Goal: Navigation & Orientation: Find specific page/section

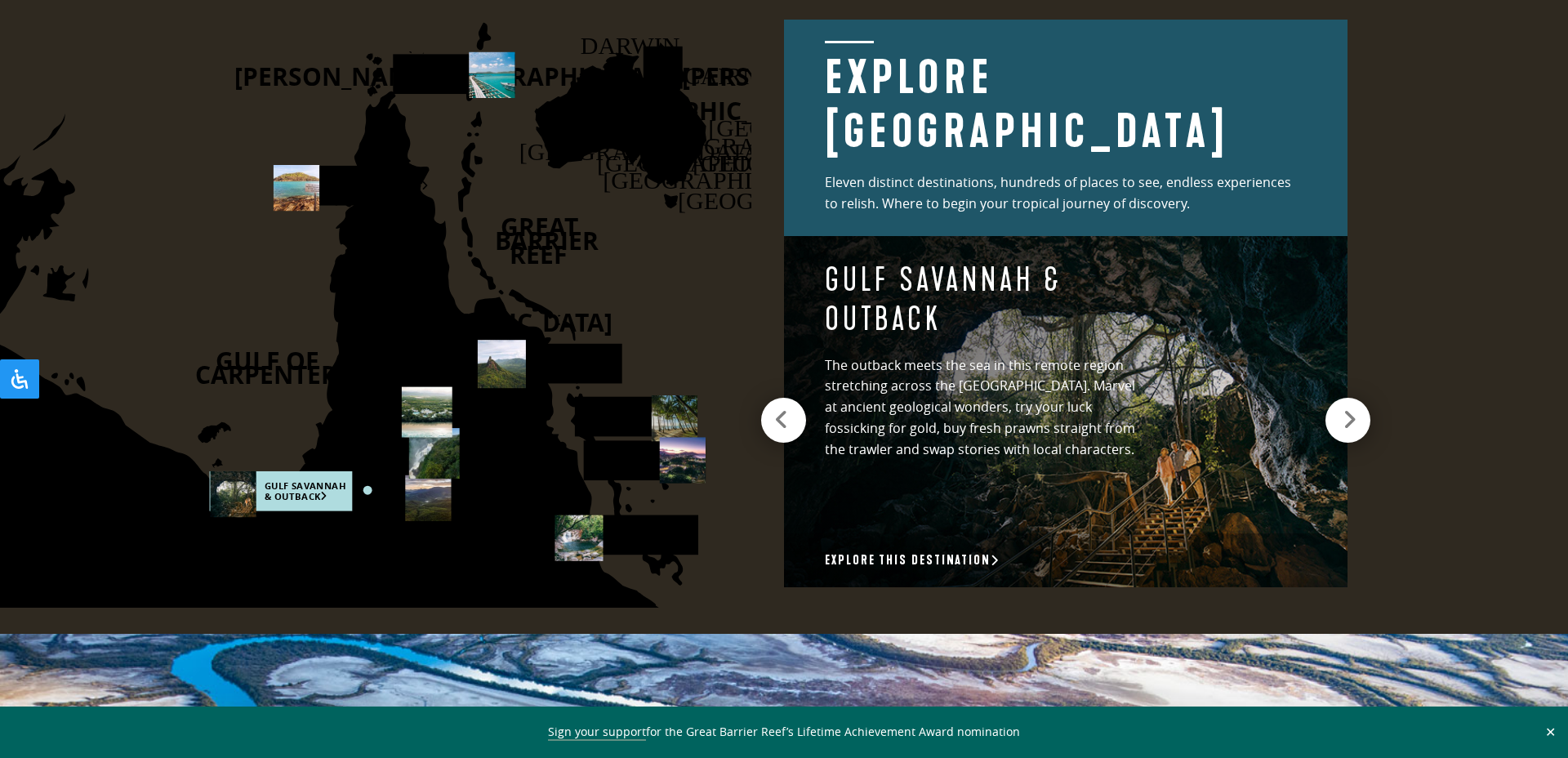
scroll to position [2285, 0]
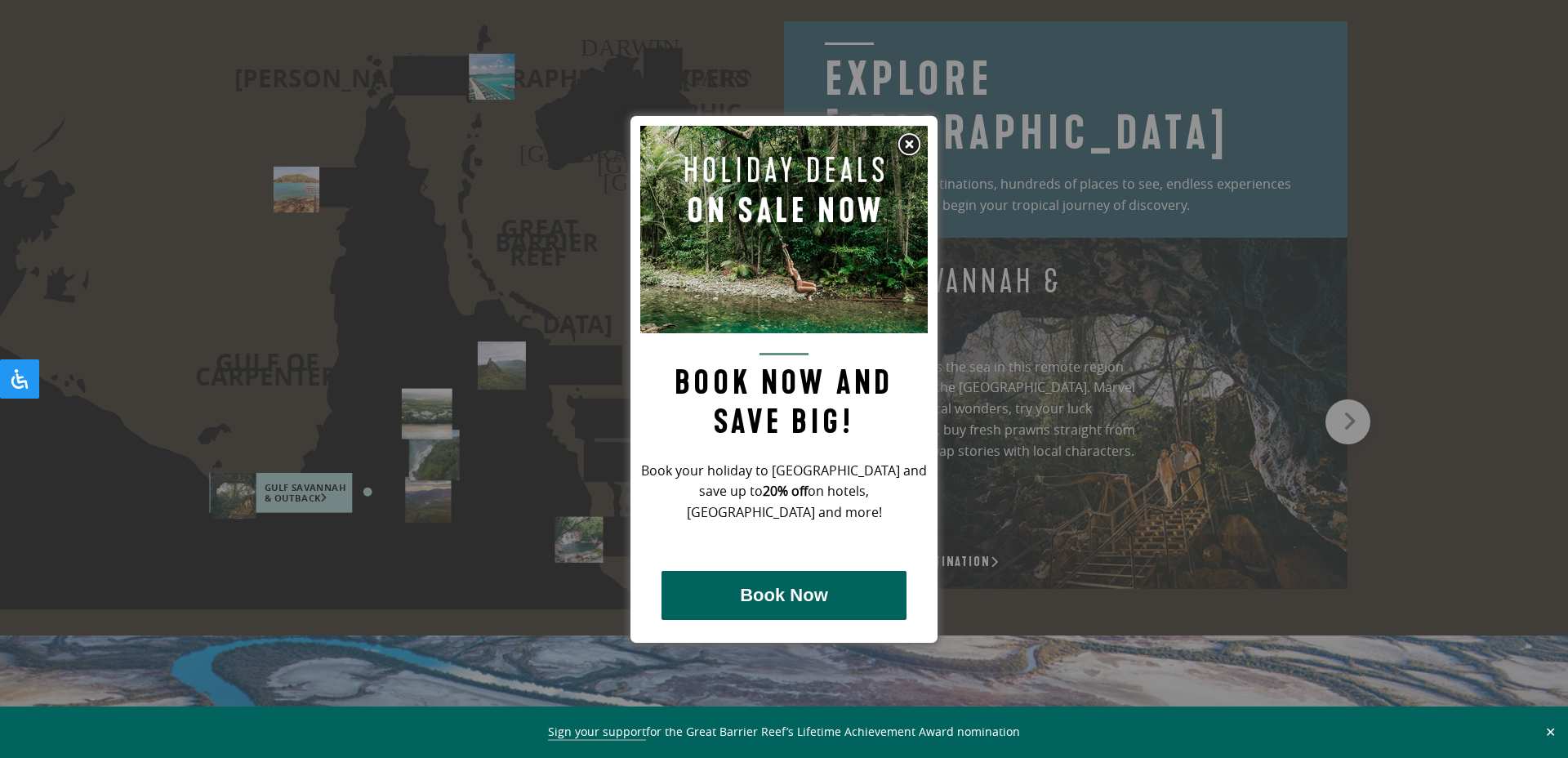
click at [911, 140] on img at bounding box center [909, 144] width 25 height 25
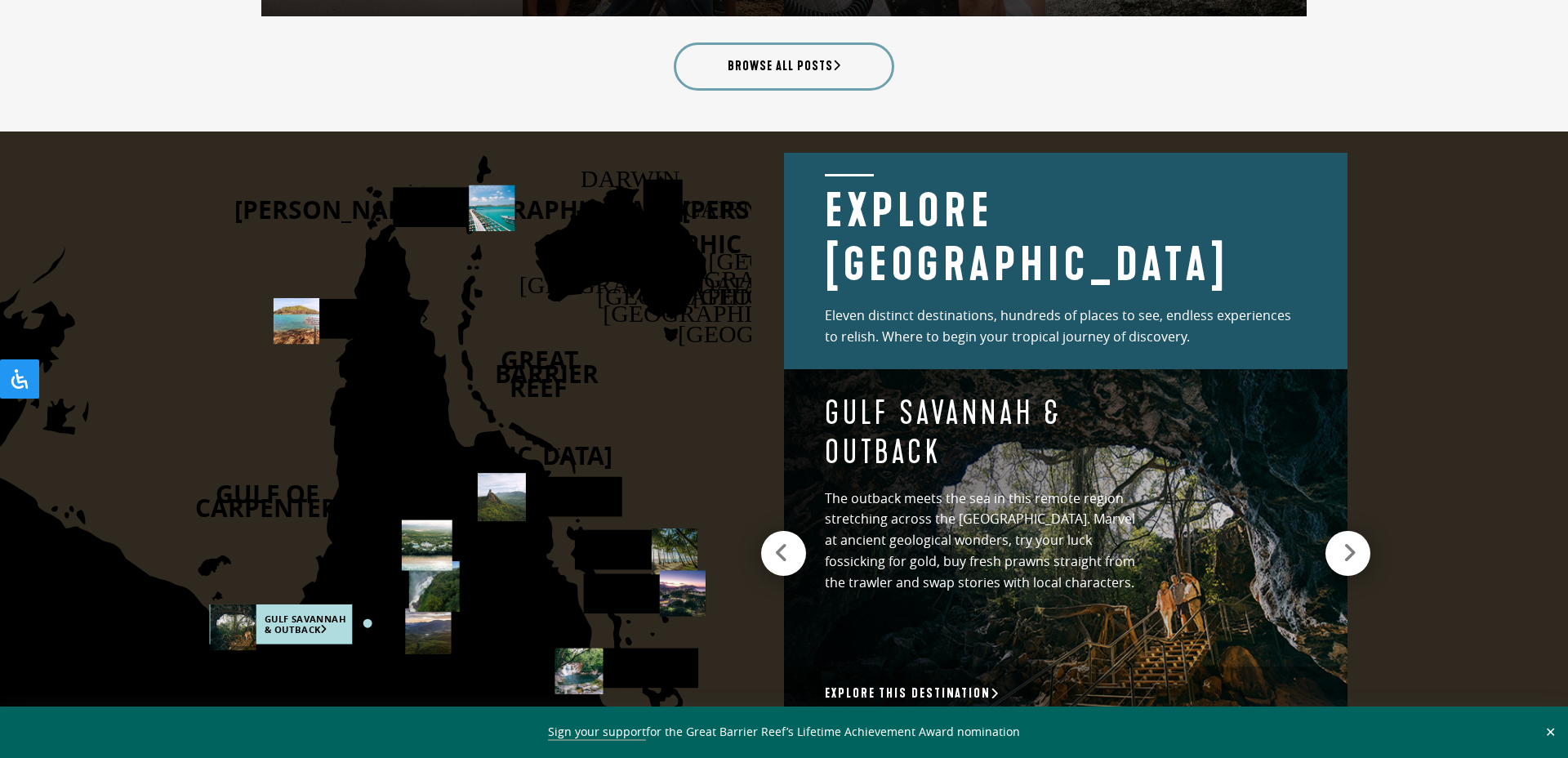
scroll to position [2142, 0]
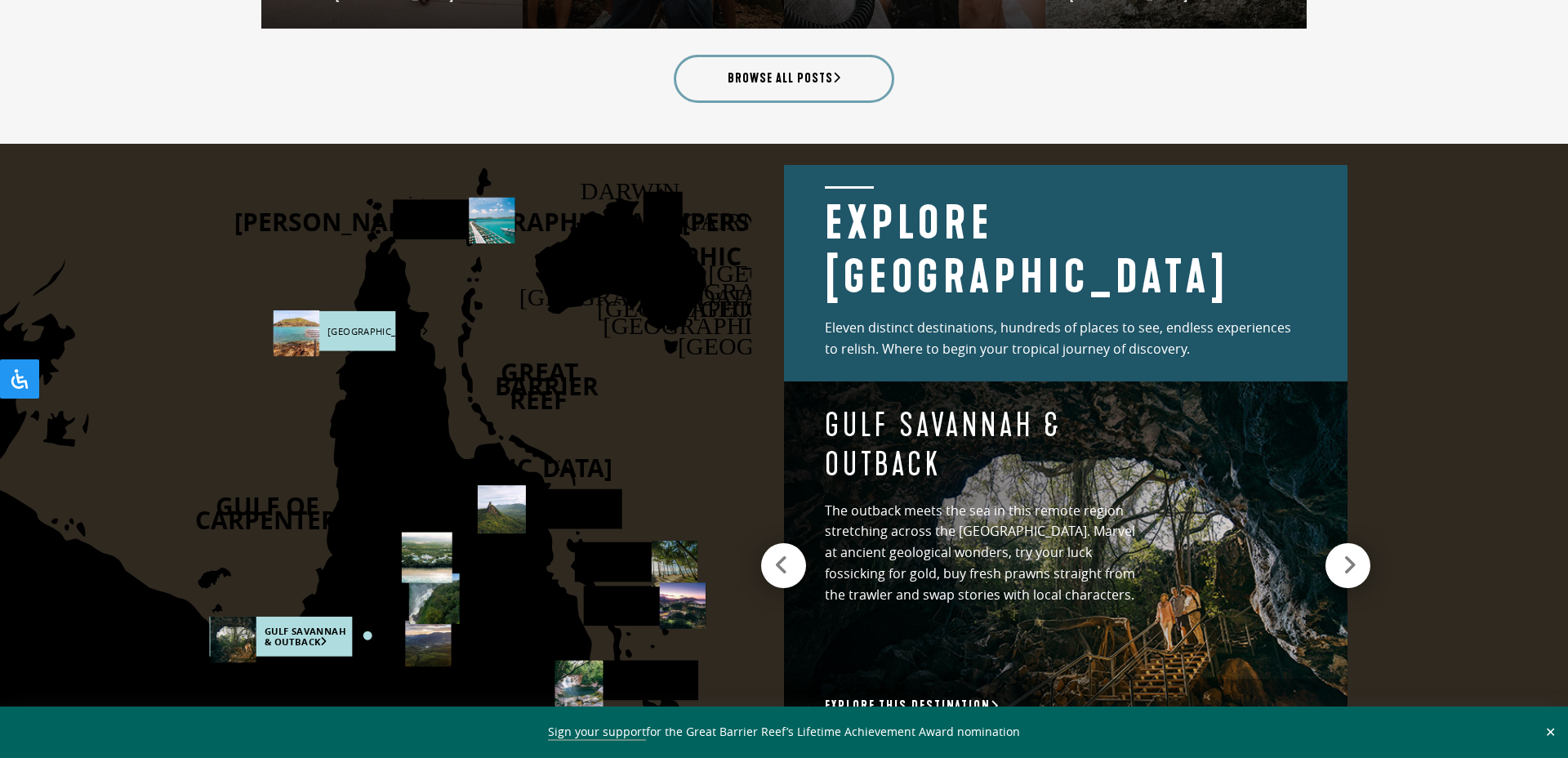
click at [345, 328] on rect at bounding box center [334, 331] width 121 height 40
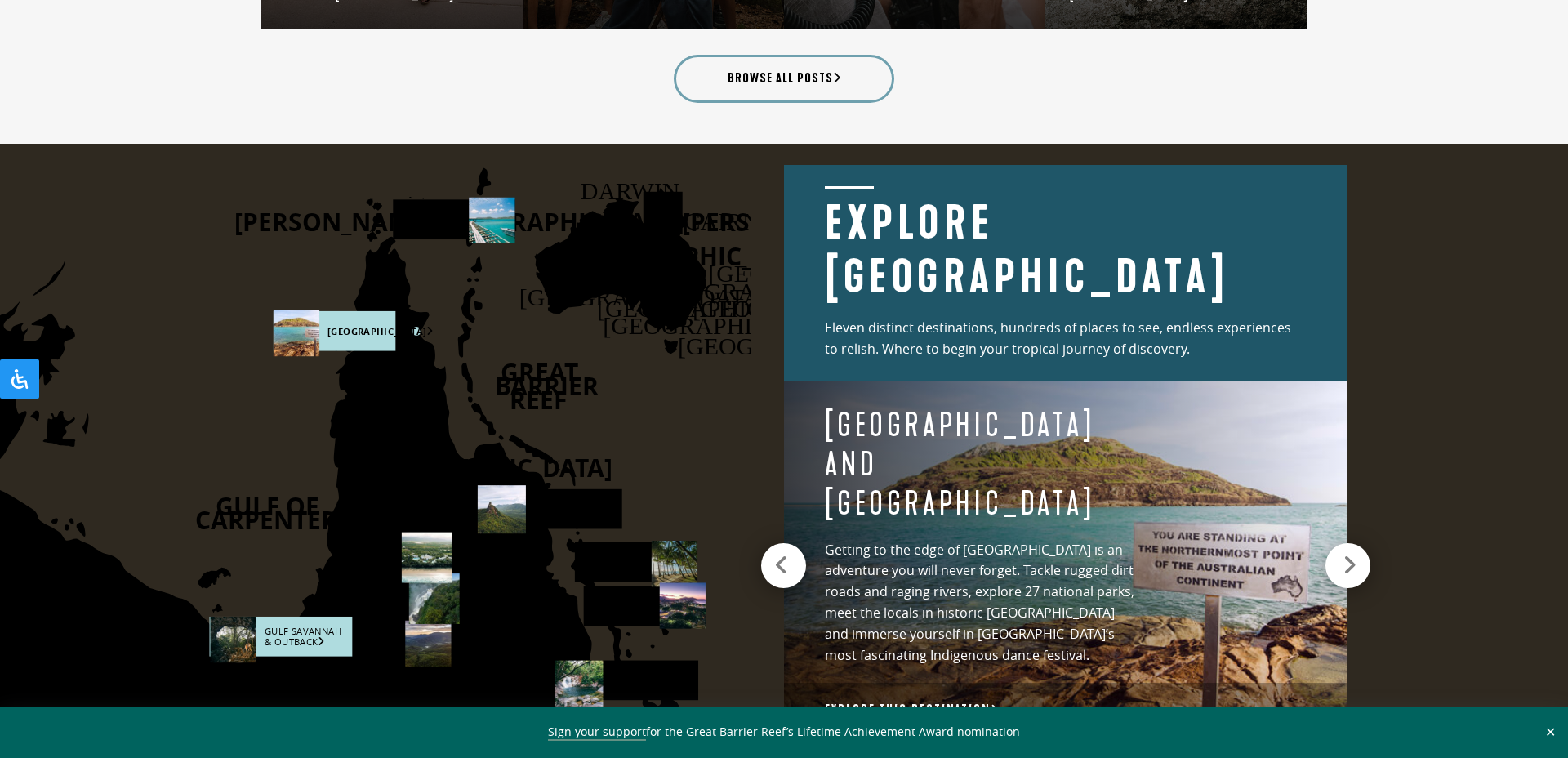
click at [298, 637] on rect at bounding box center [281, 637] width 143 height 40
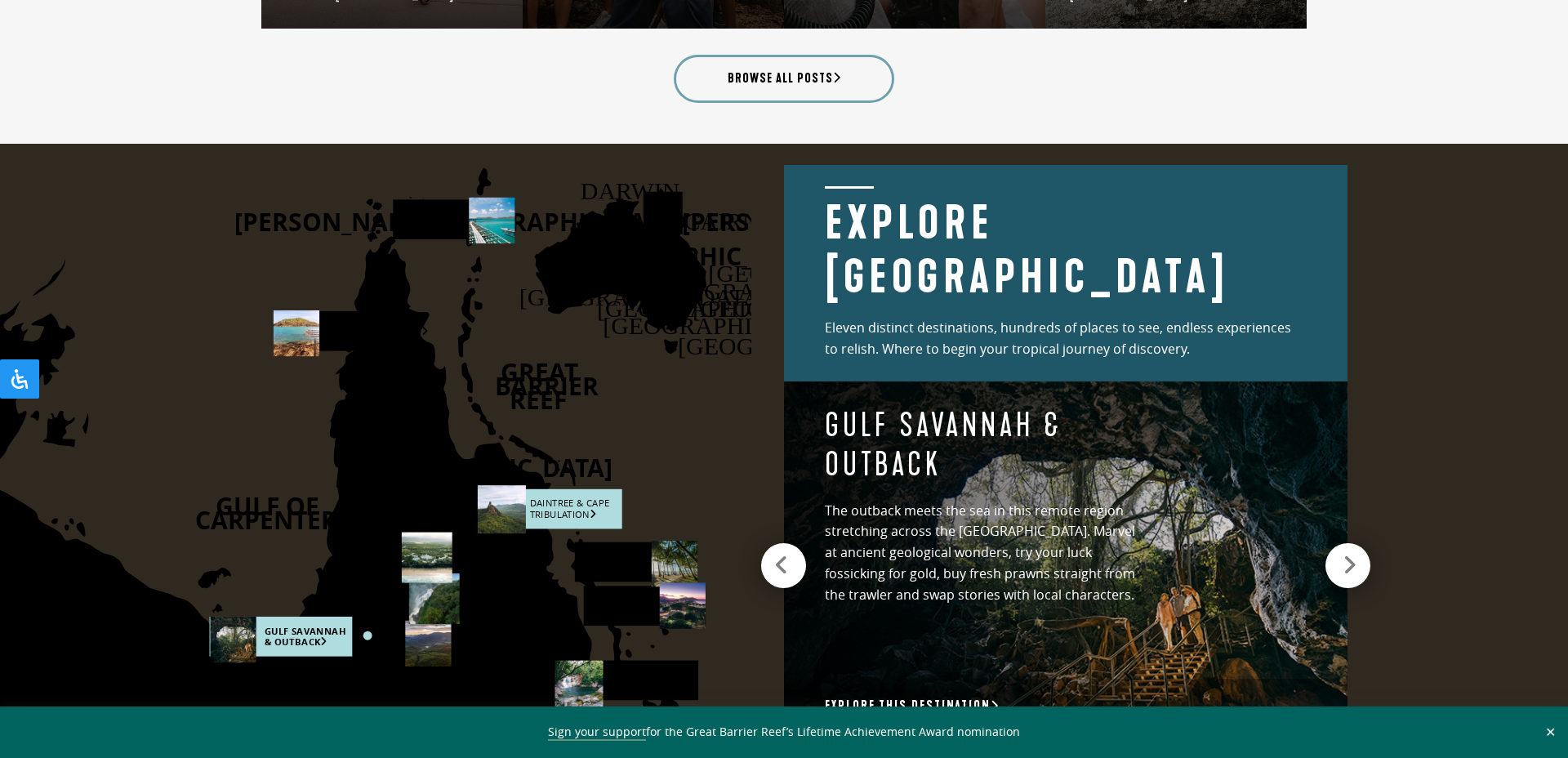
click at [532, 503] on rect at bounding box center [550, 509] width 144 height 40
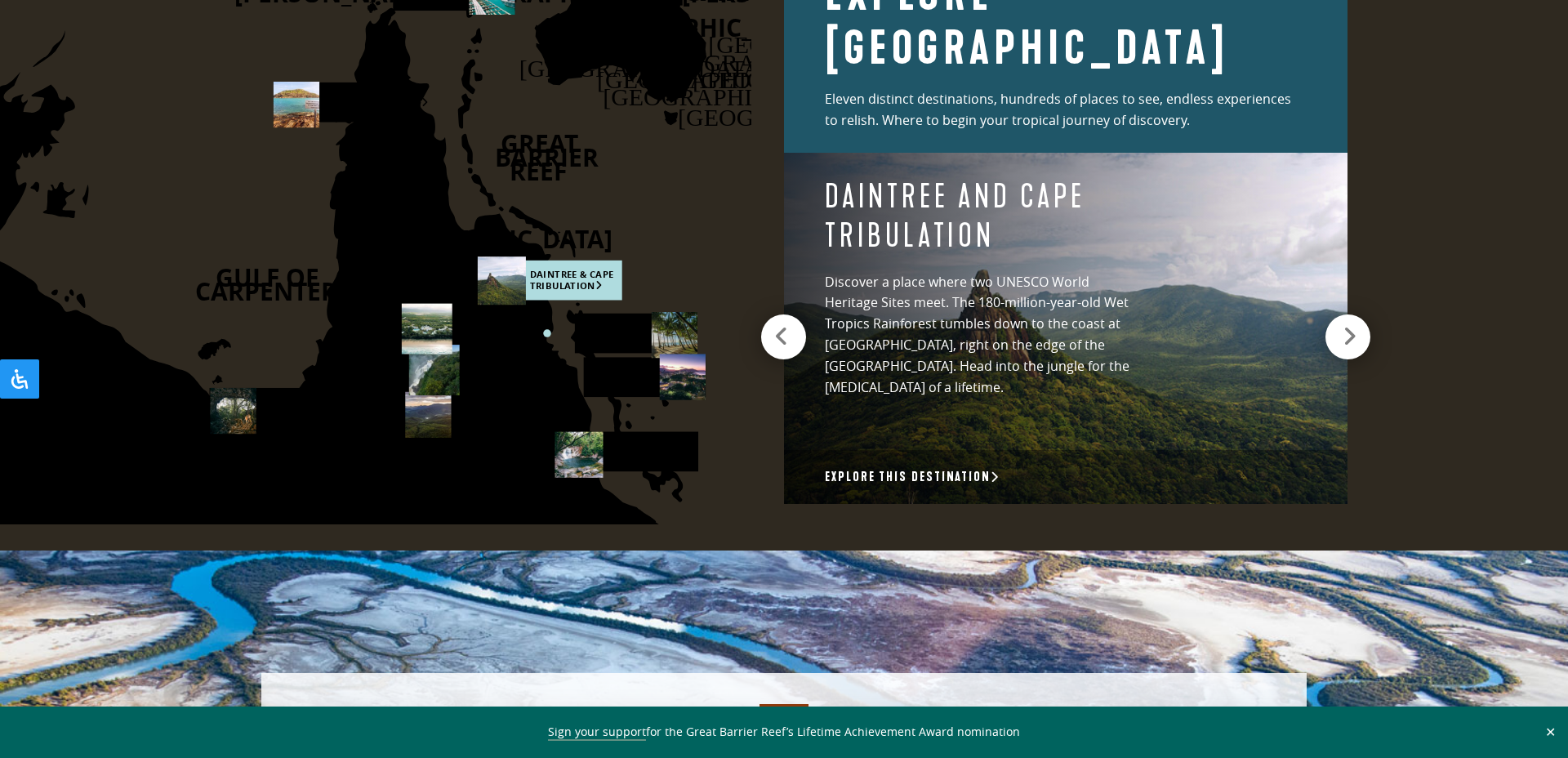
scroll to position [2355, 0]
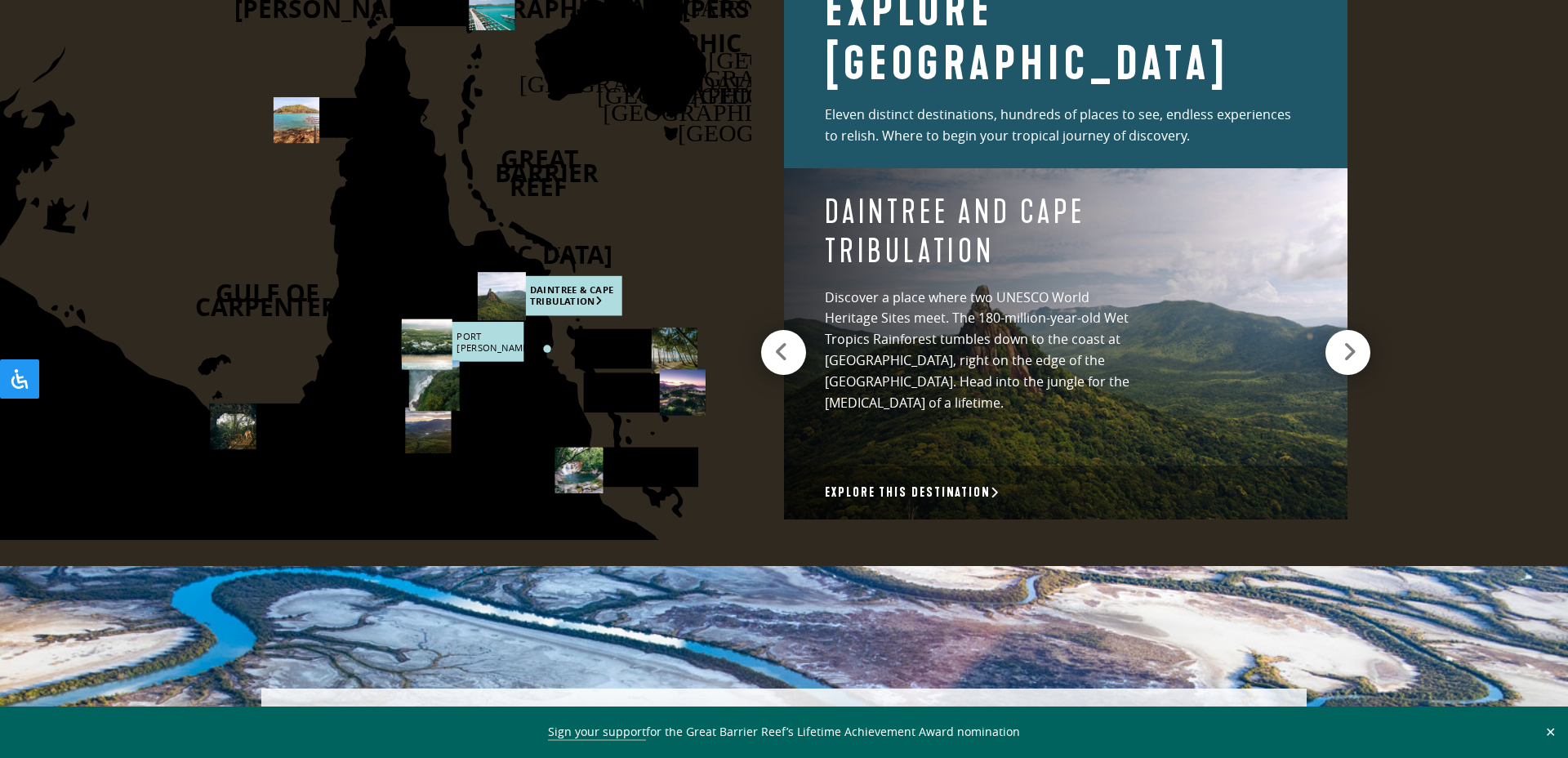
click at [475, 343] on rect at bounding box center [462, 342] width 121 height 40
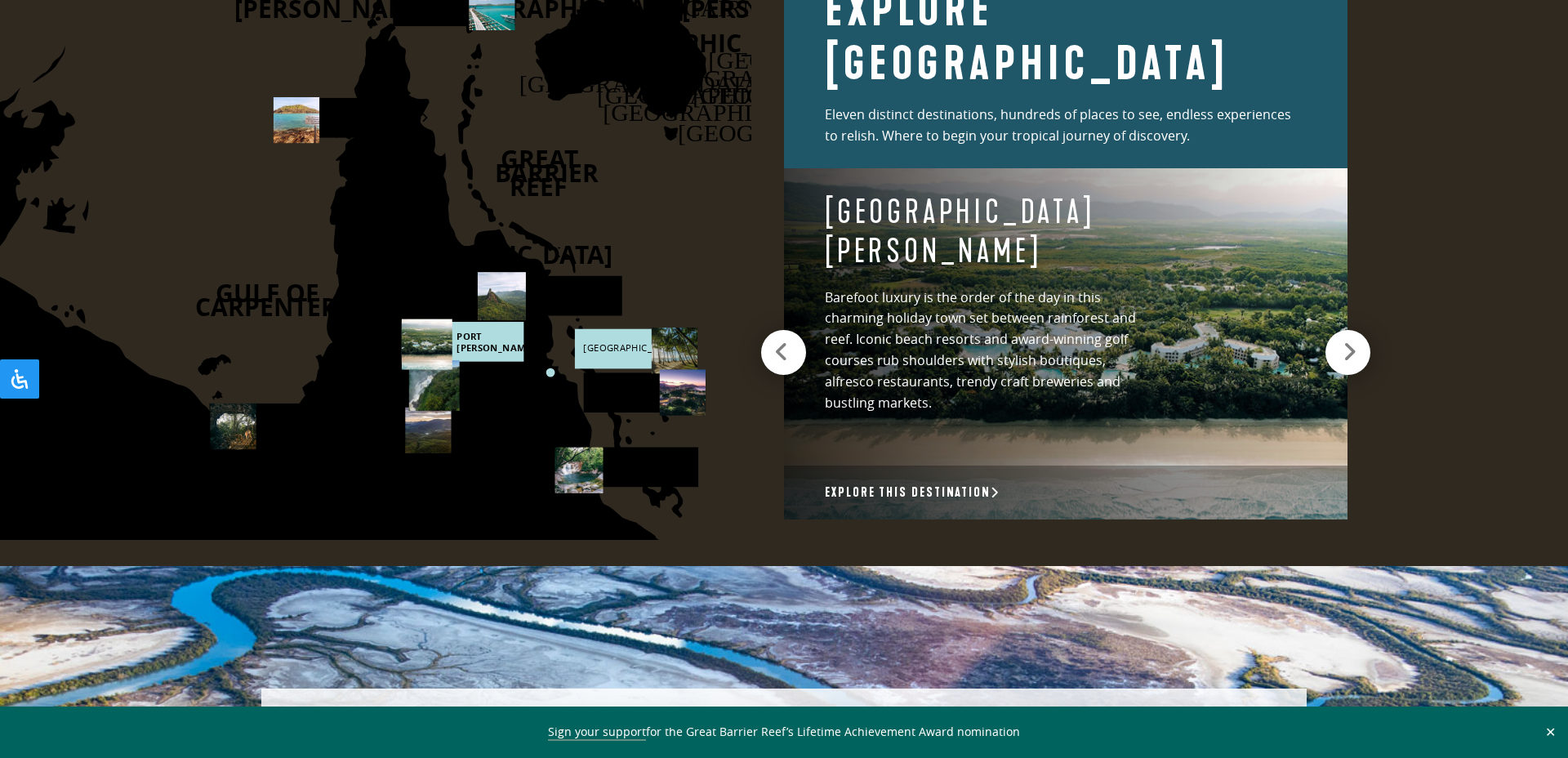
click at [641, 349] on rect at bounding box center [635, 349] width 121 height 40
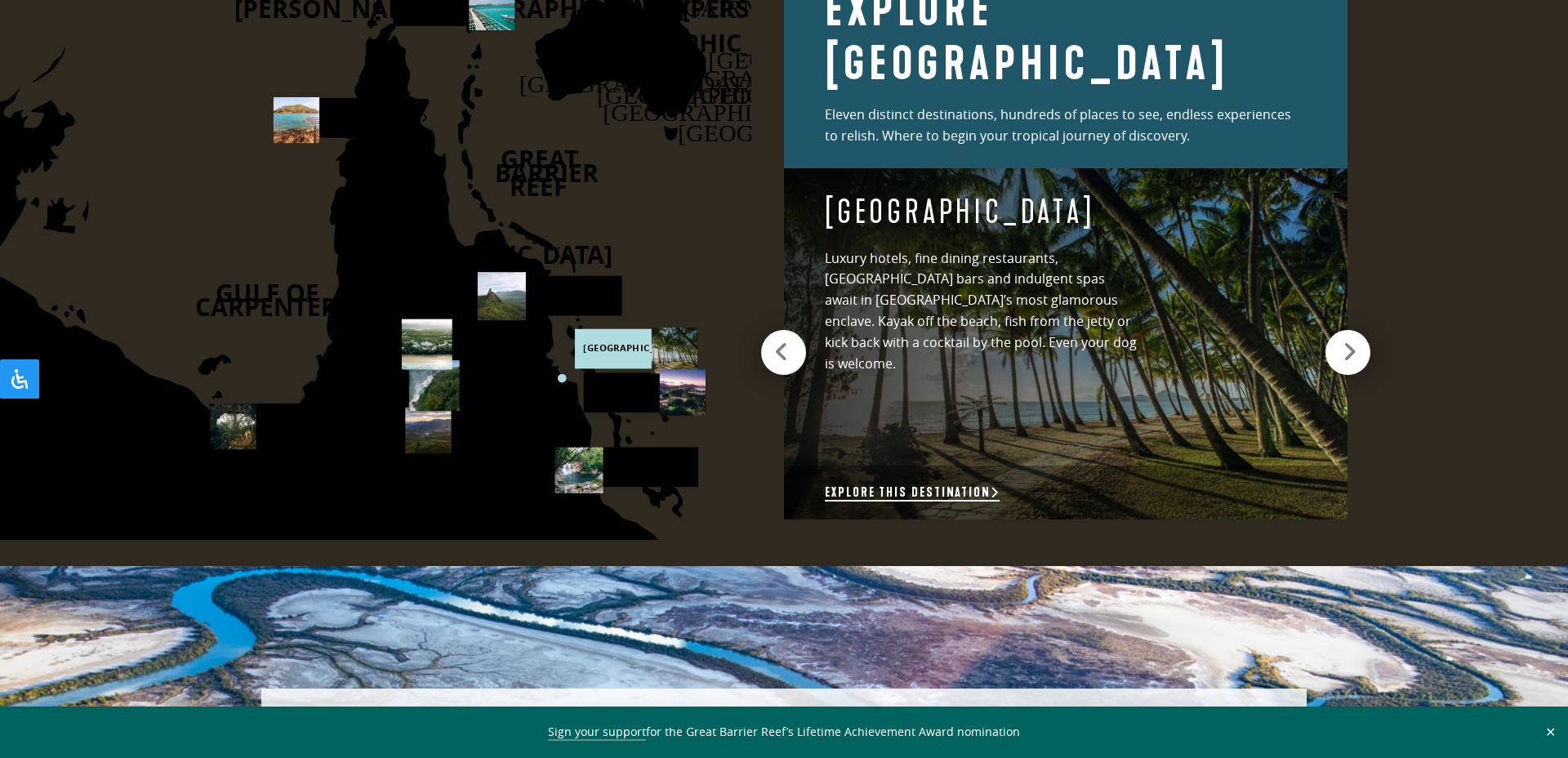
click at [886, 484] on link "Explore this destination" at bounding box center [912, 492] width 175 height 17
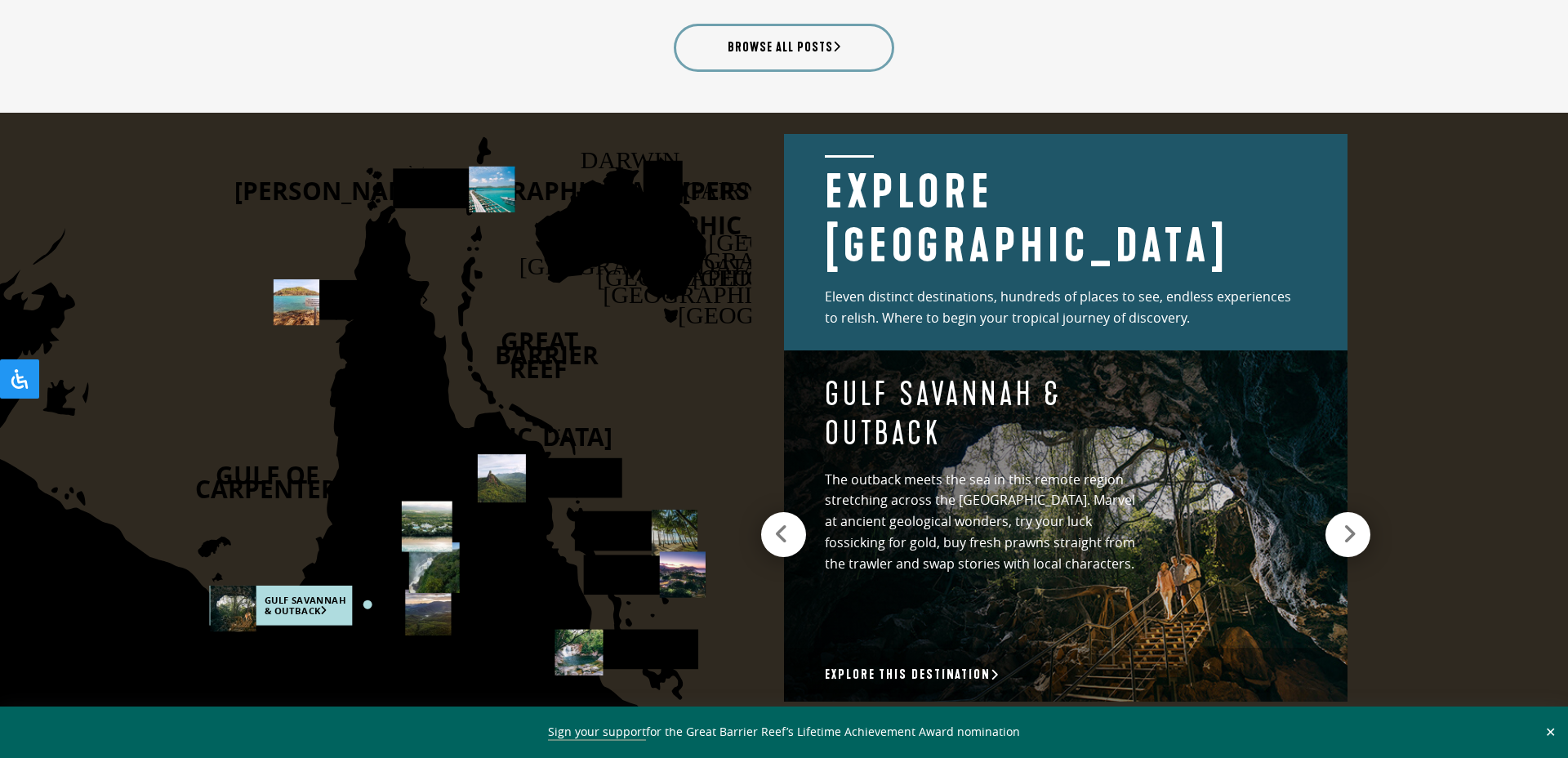
scroll to position [1940, 0]
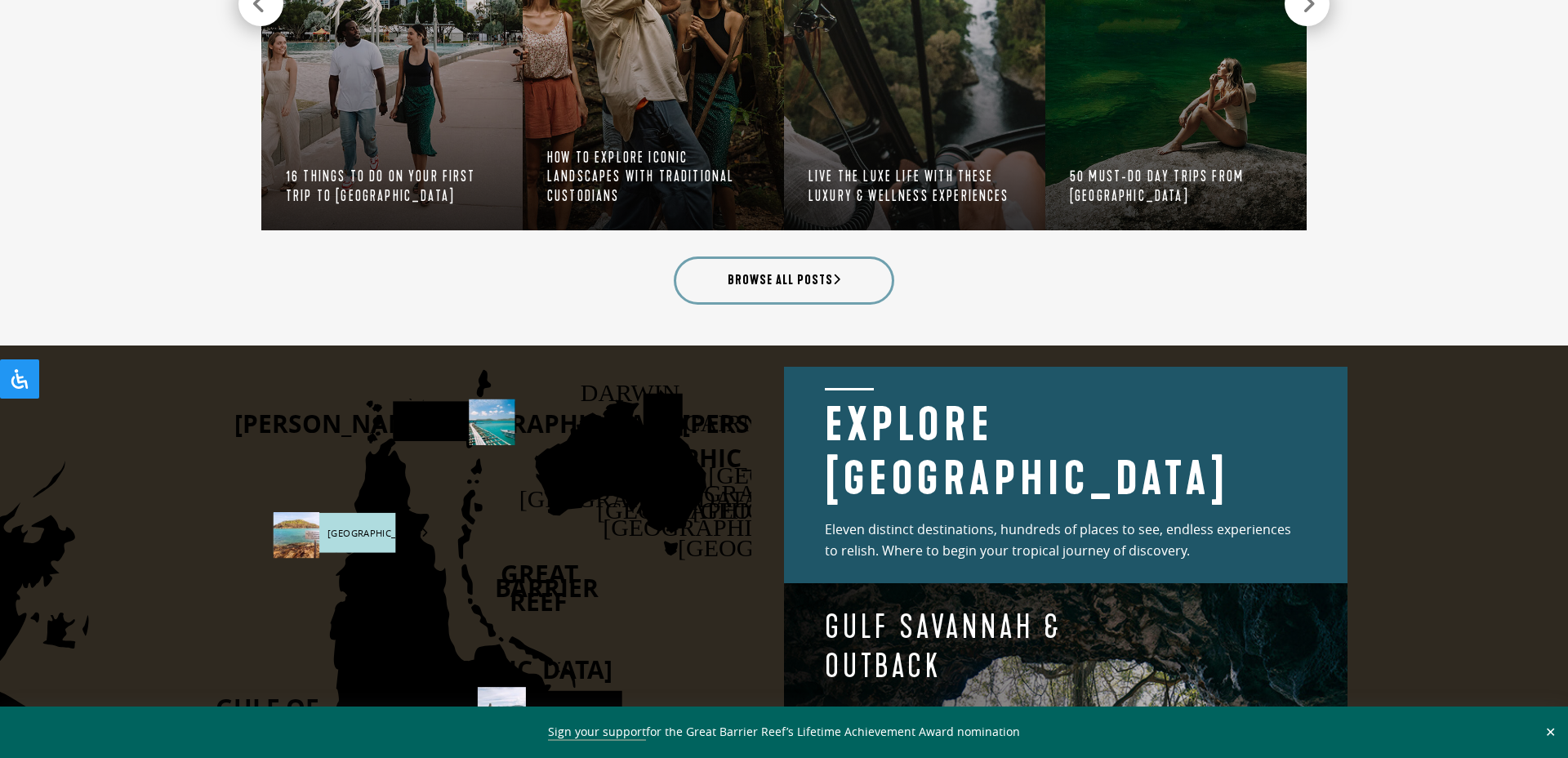
click at [319, 534] on rect at bounding box center [334, 533] width 121 height 40
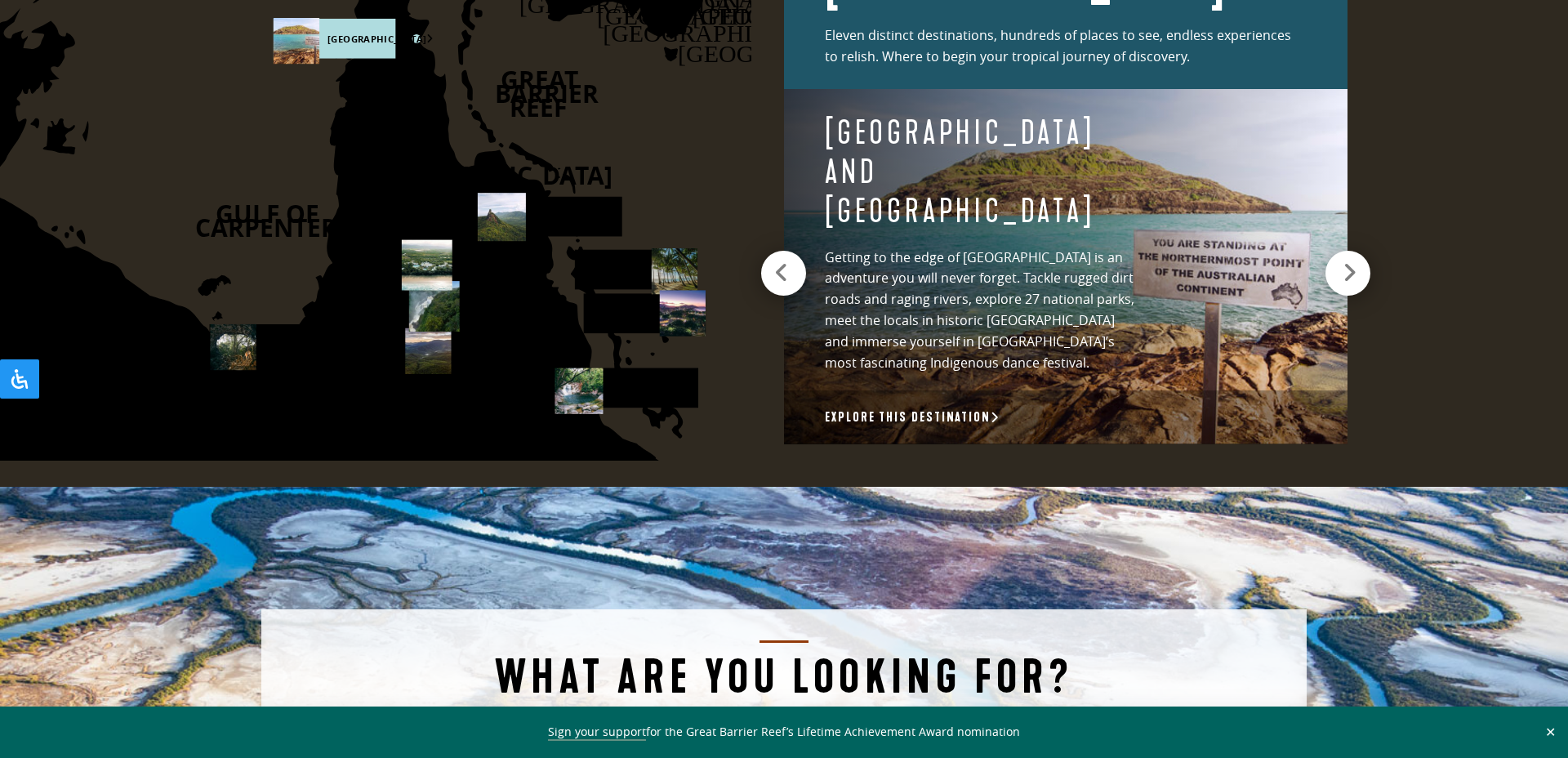
scroll to position [2439, 0]
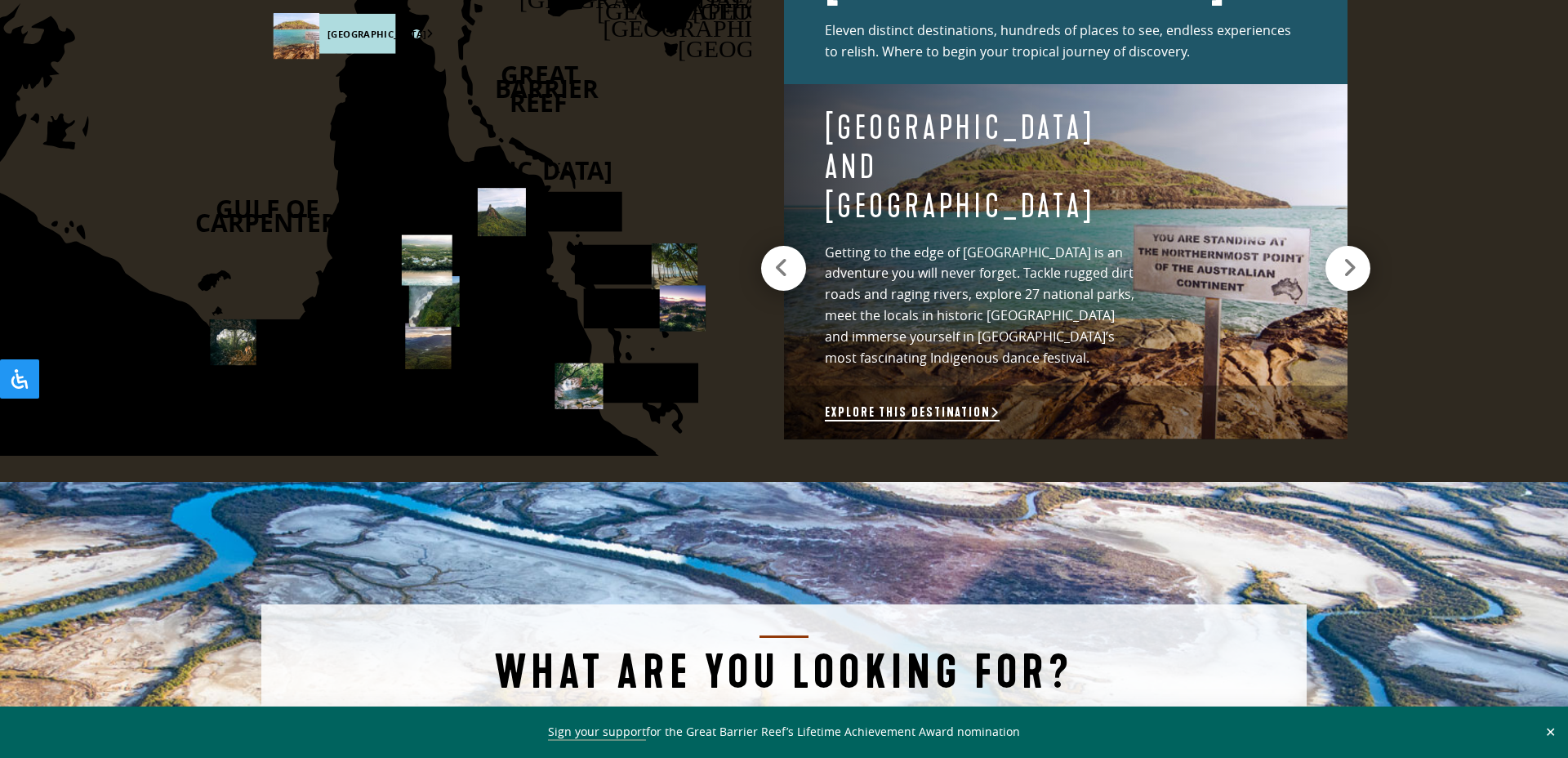
click at [933, 411] on link "Explore this destination" at bounding box center [912, 412] width 175 height 17
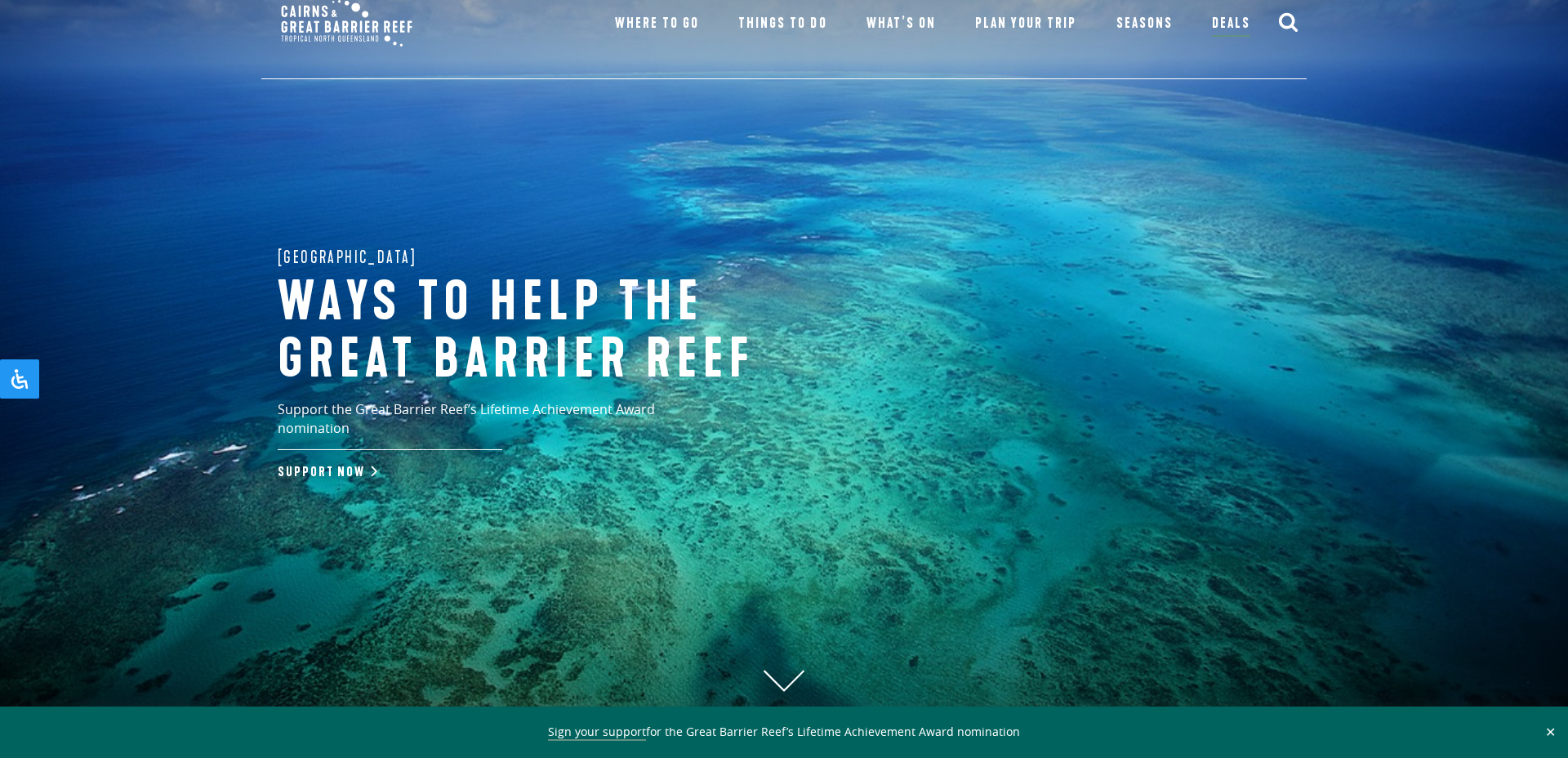
scroll to position [0, 0]
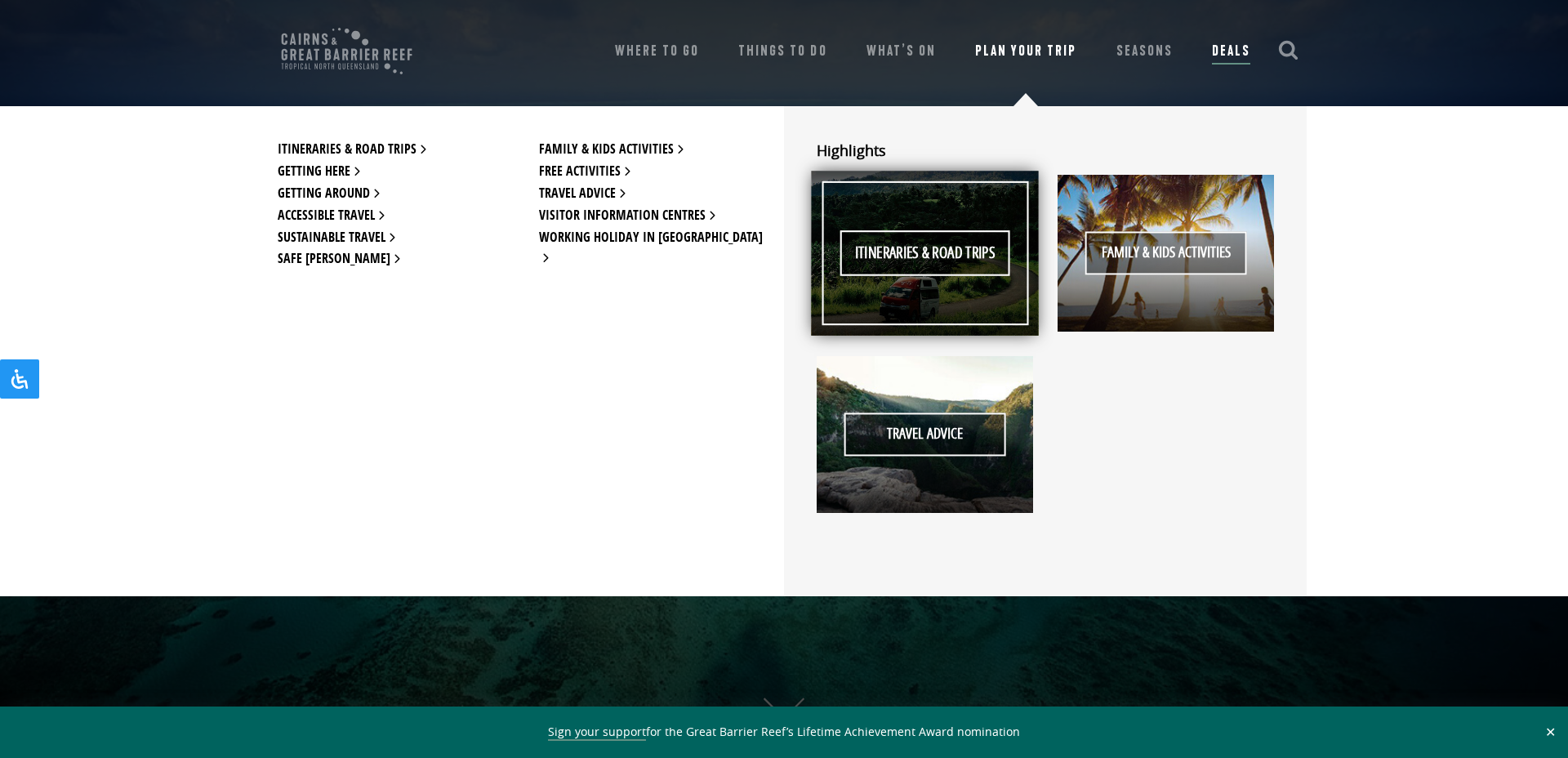
click at [920, 254] on span "Itineraries & Road Trips" at bounding box center [925, 254] width 171 height 46
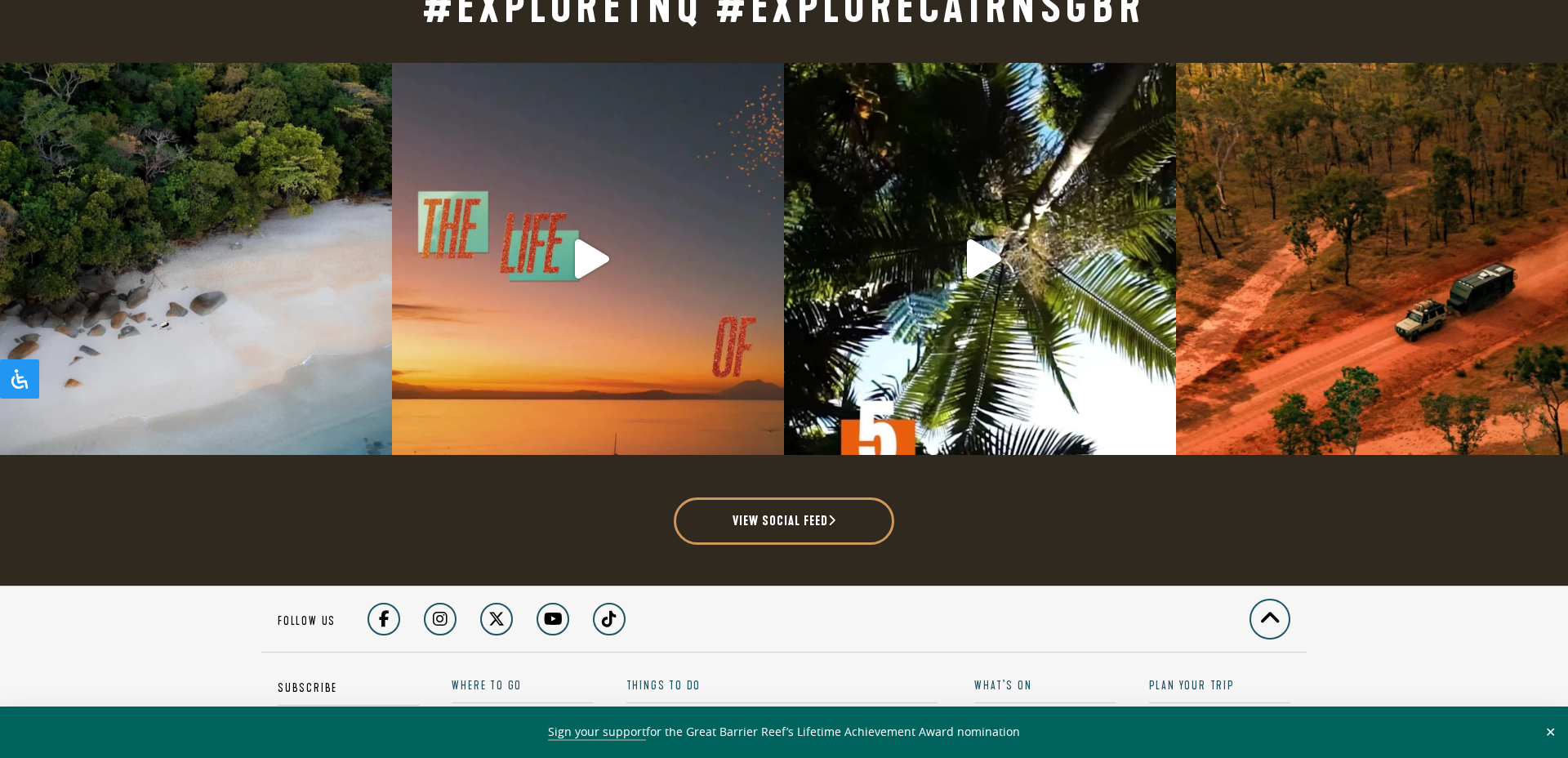
scroll to position [4418, 0]
